Goal: Entertainment & Leisure: Consume media (video, audio)

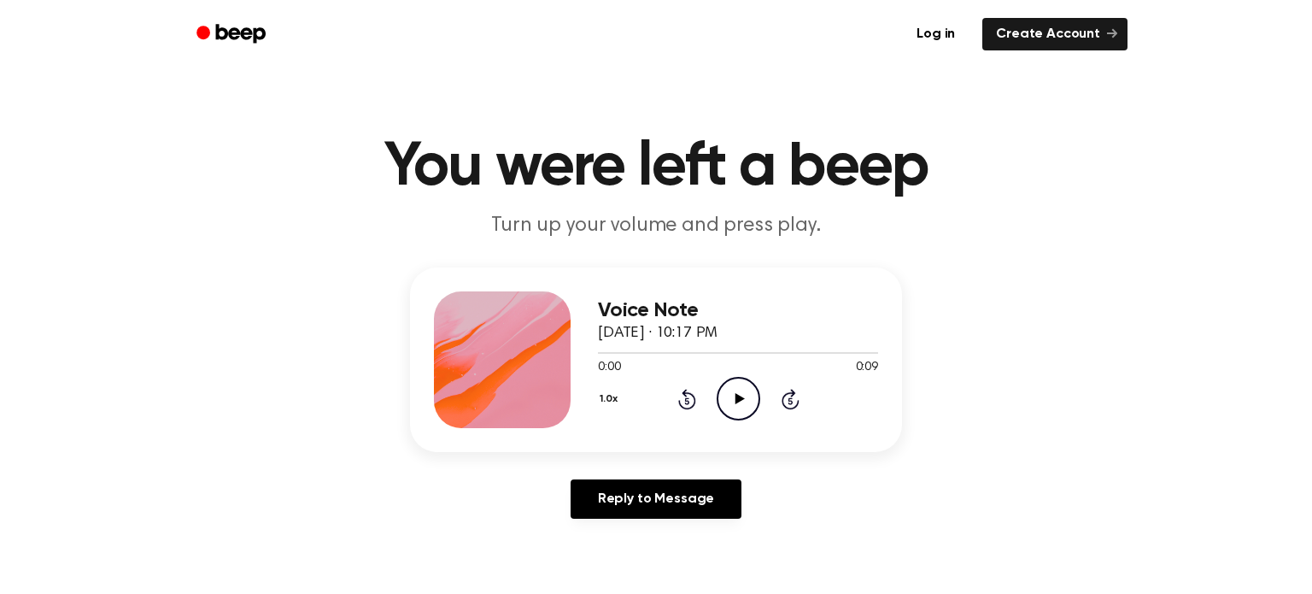
click at [717, 395] on icon "Play Audio" at bounding box center [739, 399] width 44 height 44
click at [723, 392] on icon "Play Audio" at bounding box center [739, 399] width 44 height 44
click at [742, 414] on icon "Play Audio" at bounding box center [739, 399] width 44 height 44
click at [749, 399] on icon "Play Audio" at bounding box center [739, 399] width 44 height 44
click at [732, 397] on icon "Play Audio" at bounding box center [739, 399] width 44 height 44
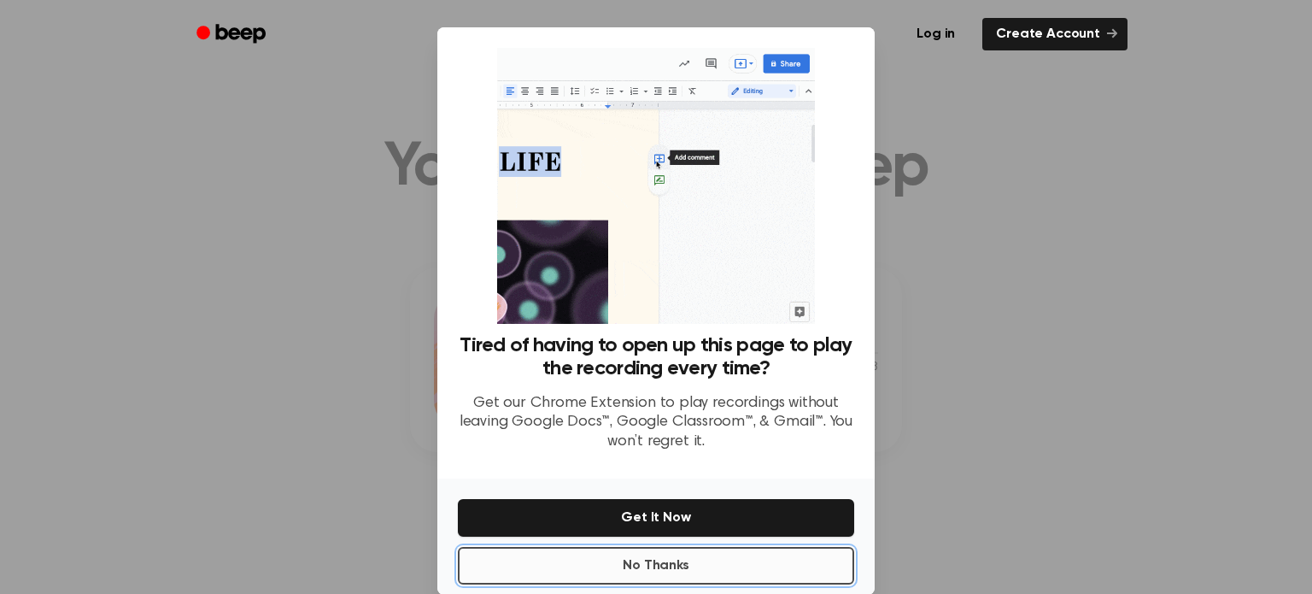
click at [693, 566] on button "No Thanks" at bounding box center [656, 566] width 396 height 38
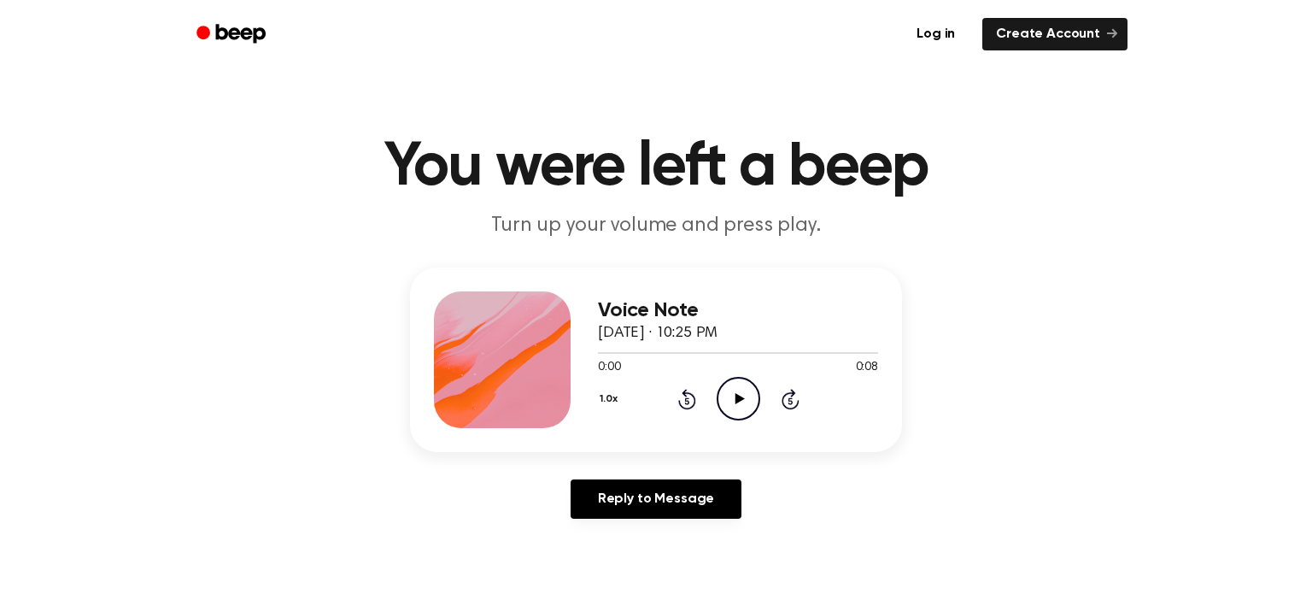
click at [736, 397] on icon at bounding box center [739, 398] width 9 height 11
